Goal: Find specific page/section: Find specific page/section

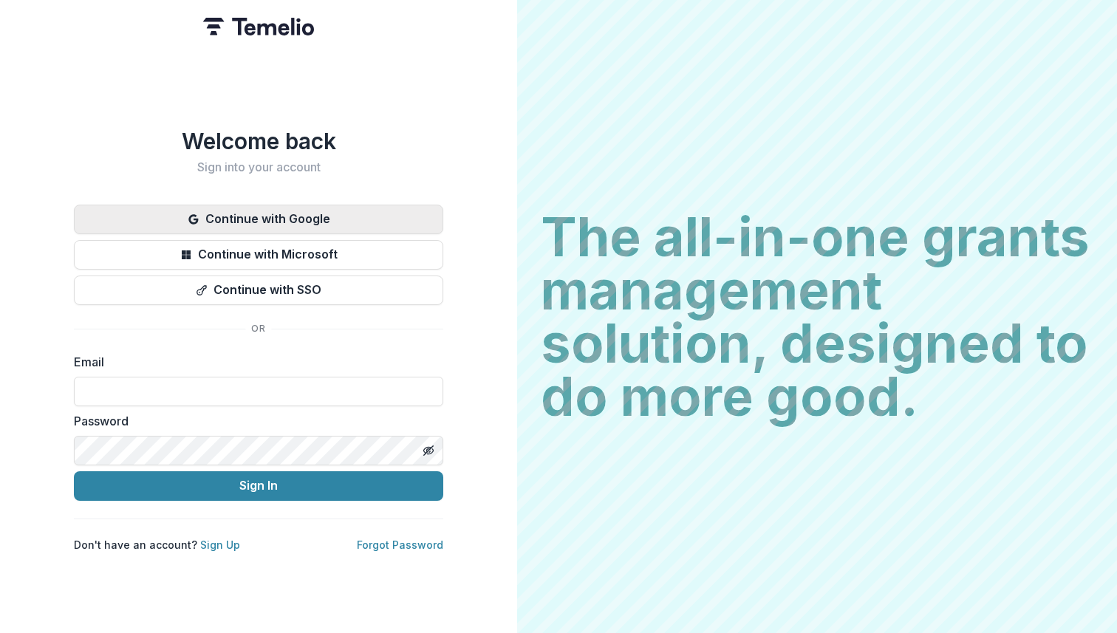
click at [355, 205] on button "Continue with Google" at bounding box center [258, 220] width 369 height 30
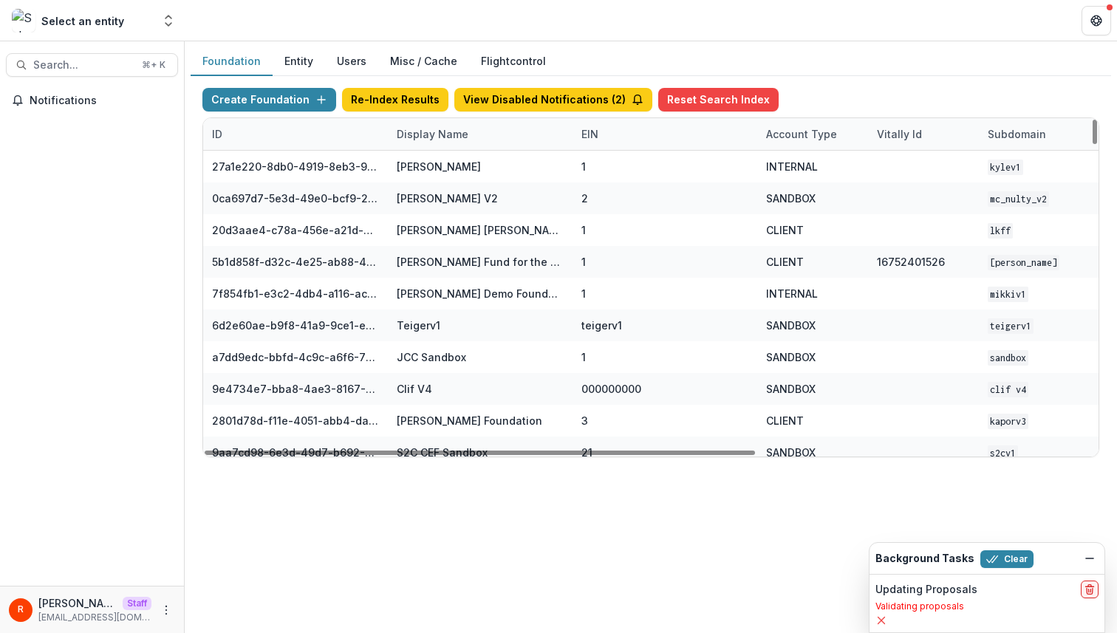
click at [435, 131] on div "Display Name" at bounding box center [432, 134] width 89 height 16
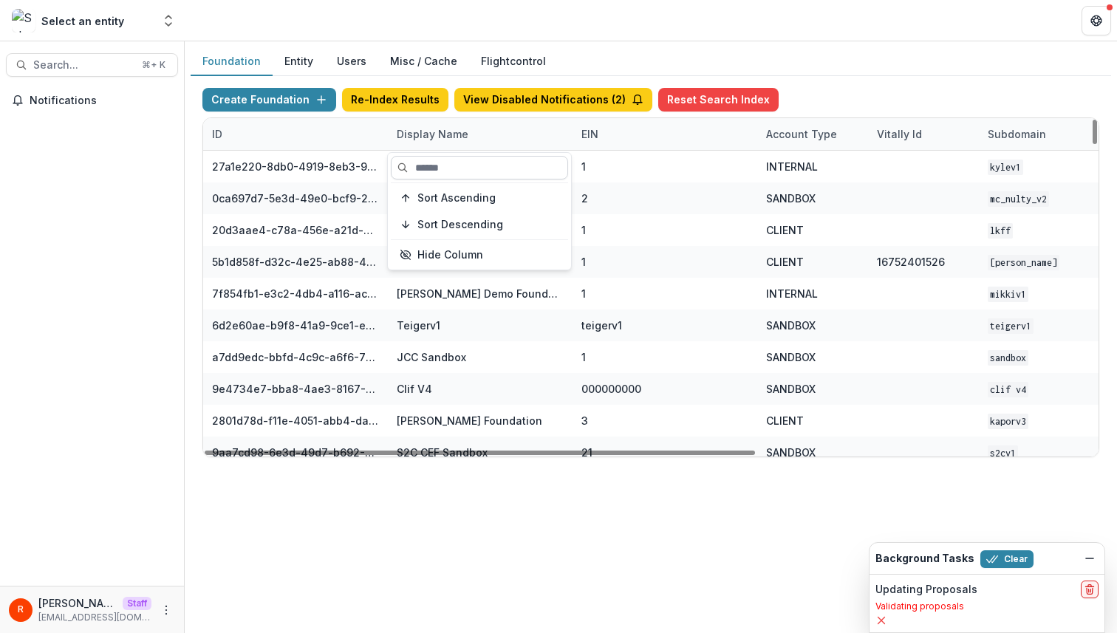
click at [435, 165] on input at bounding box center [479, 168] width 177 height 24
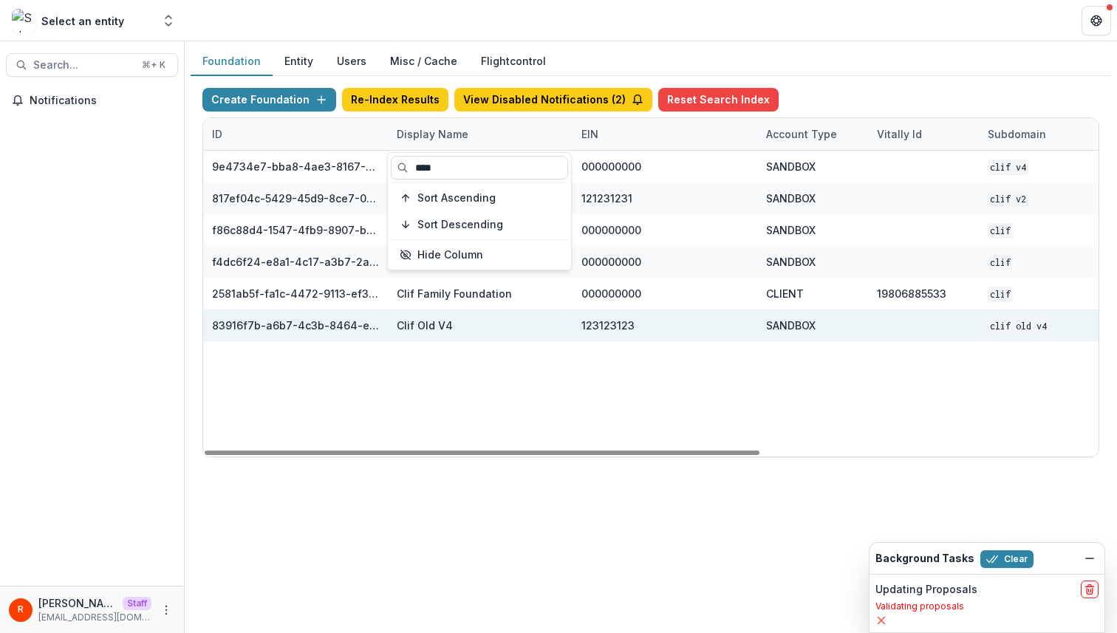
type input "****"
click at [680, 313] on div "123123123" at bounding box center [664, 326] width 167 height 32
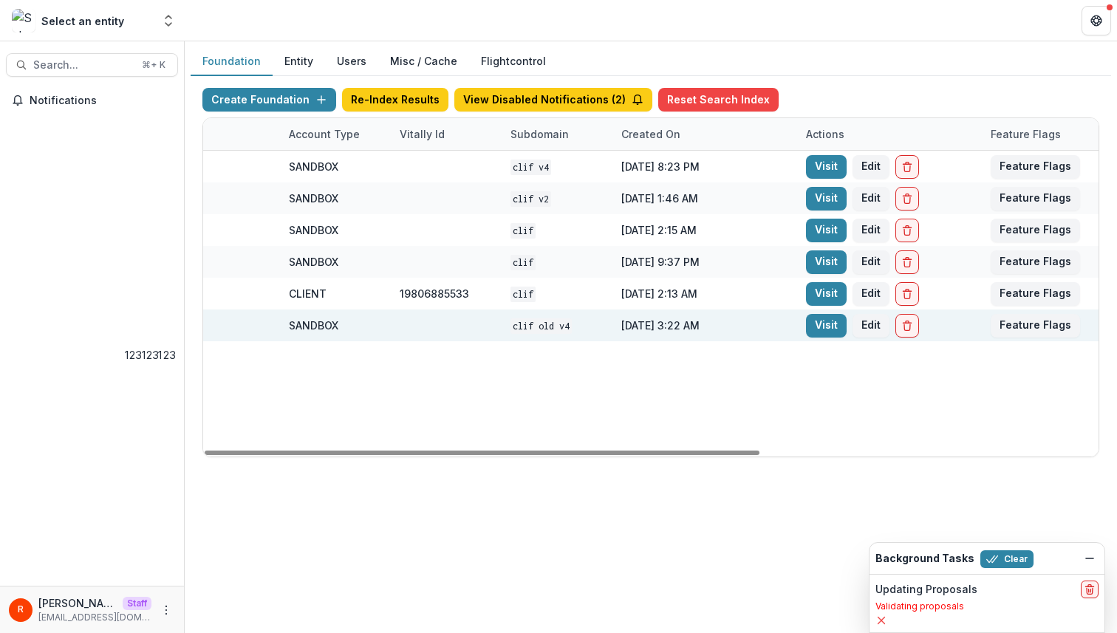
scroll to position [0, 545]
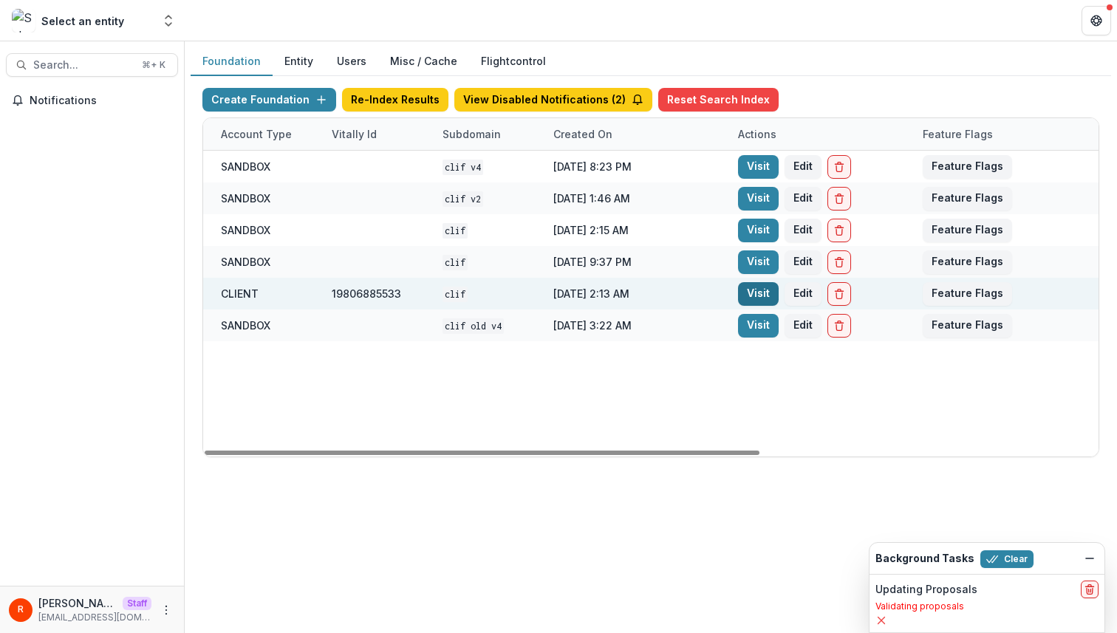
click at [758, 293] on link "Visit" at bounding box center [758, 294] width 41 height 24
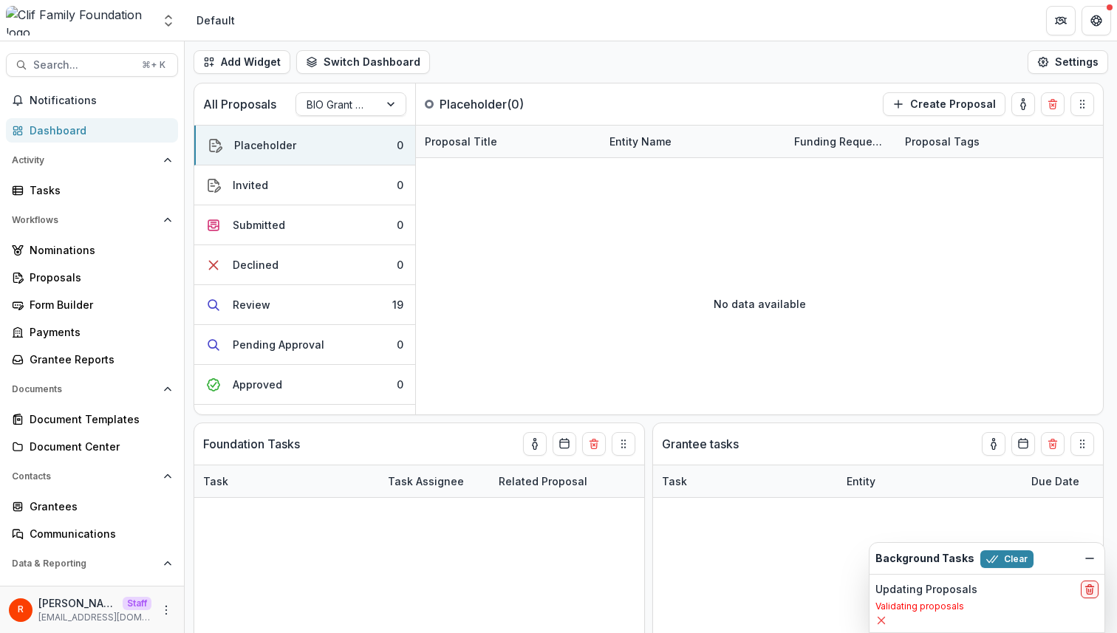
scroll to position [47, 0]
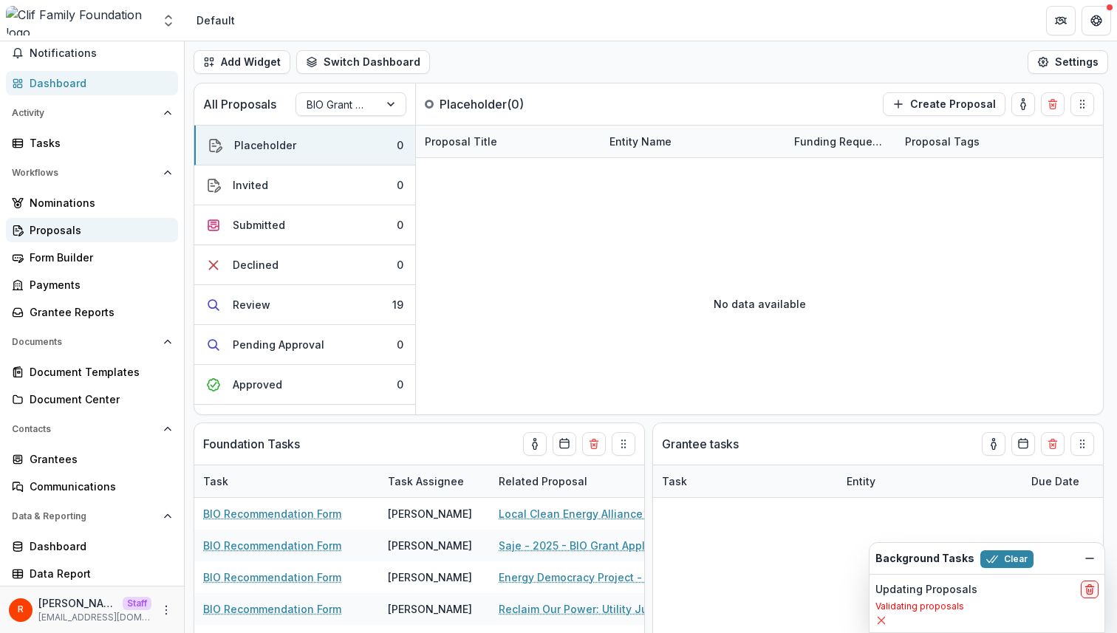
click at [86, 226] on div "Proposals" at bounding box center [98, 230] width 137 height 16
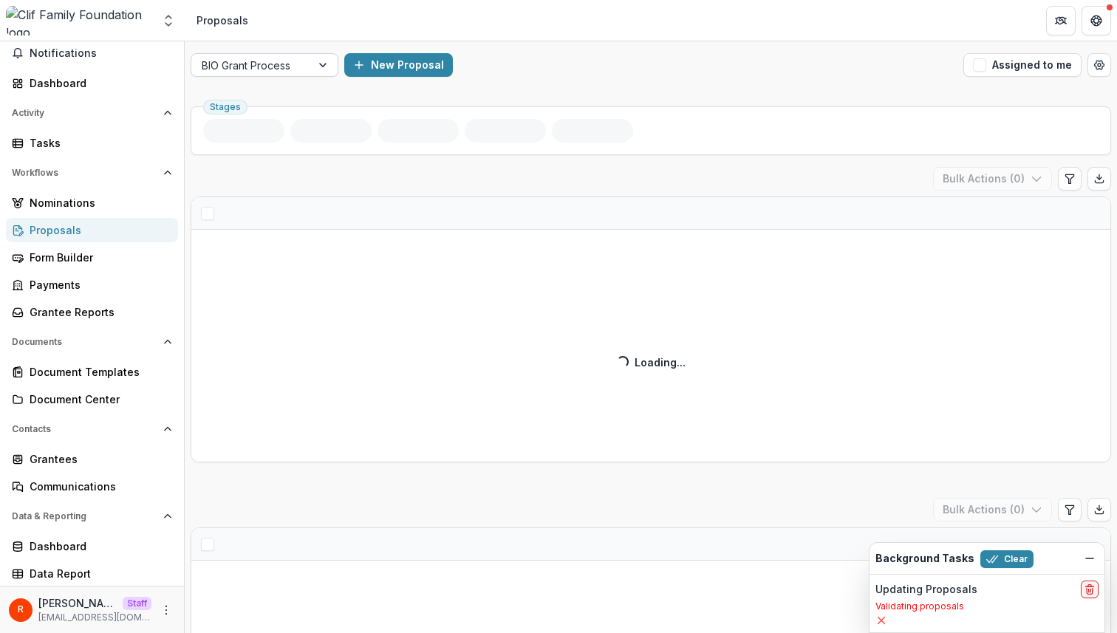
click at [280, 62] on div at bounding box center [251, 65] width 99 height 18
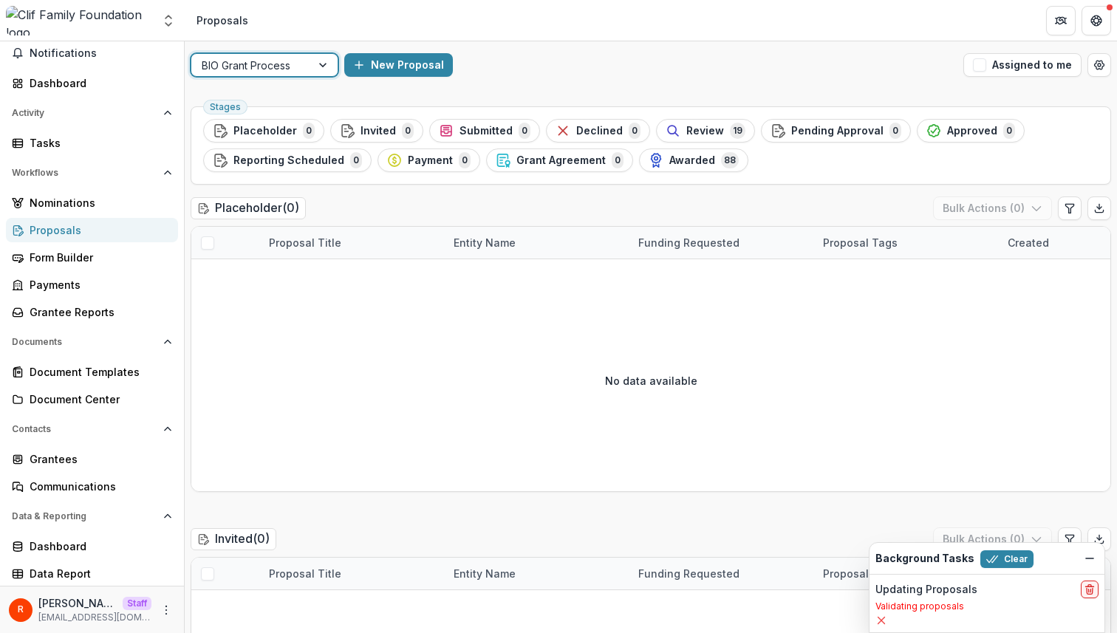
click at [289, 64] on div at bounding box center [251, 65] width 99 height 18
click at [301, 63] on div "BIO Grant Process" at bounding box center [251, 65] width 120 height 21
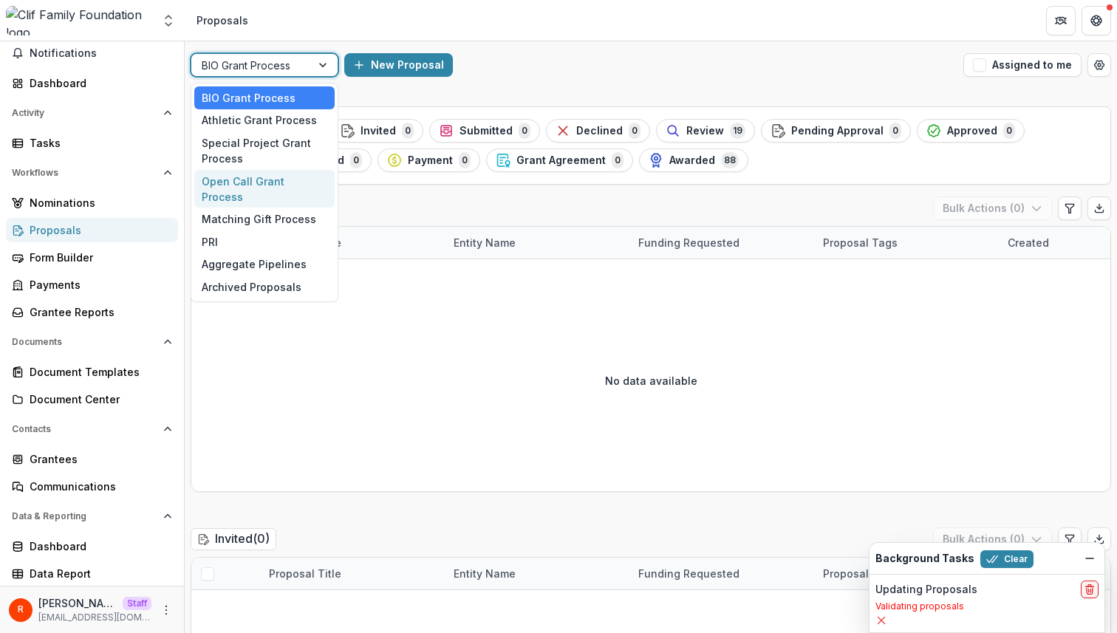
click at [270, 182] on div "Open Call Grant Process" at bounding box center [264, 189] width 140 height 38
